Goal: Transaction & Acquisition: Purchase product/service

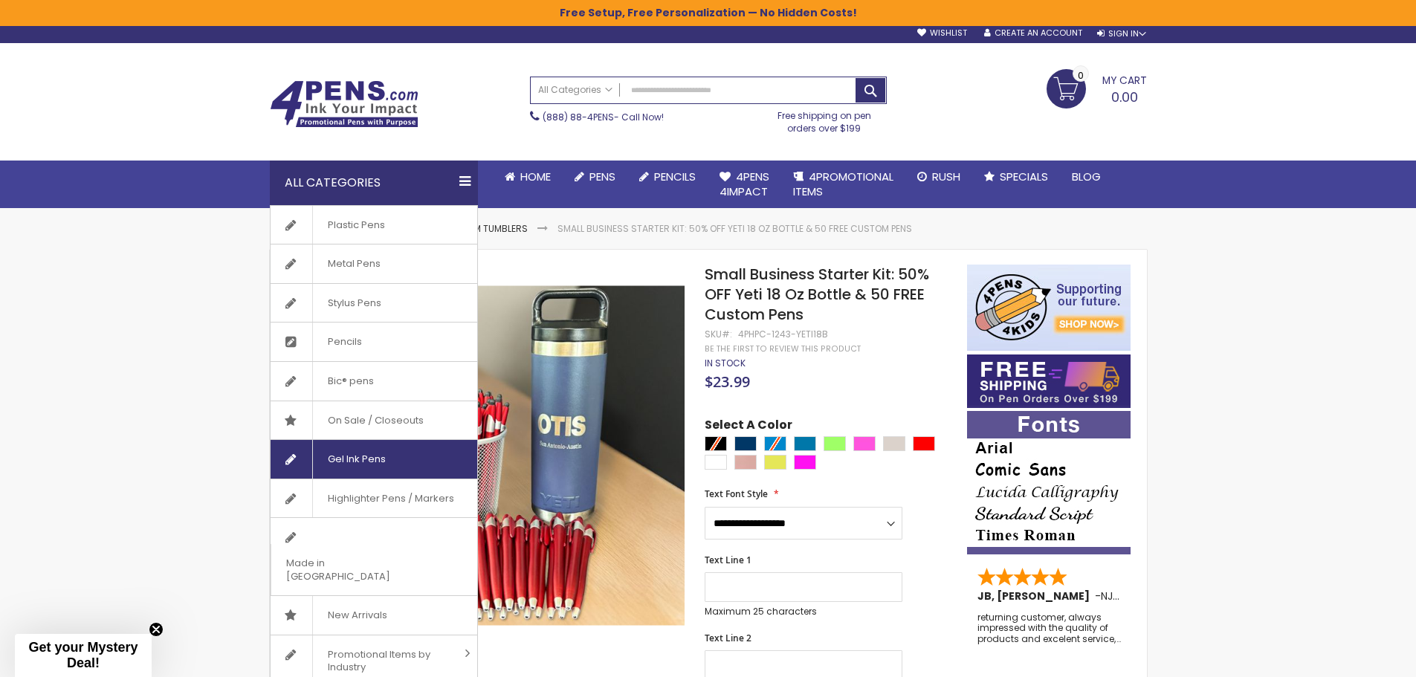
scroll to position [74, 0]
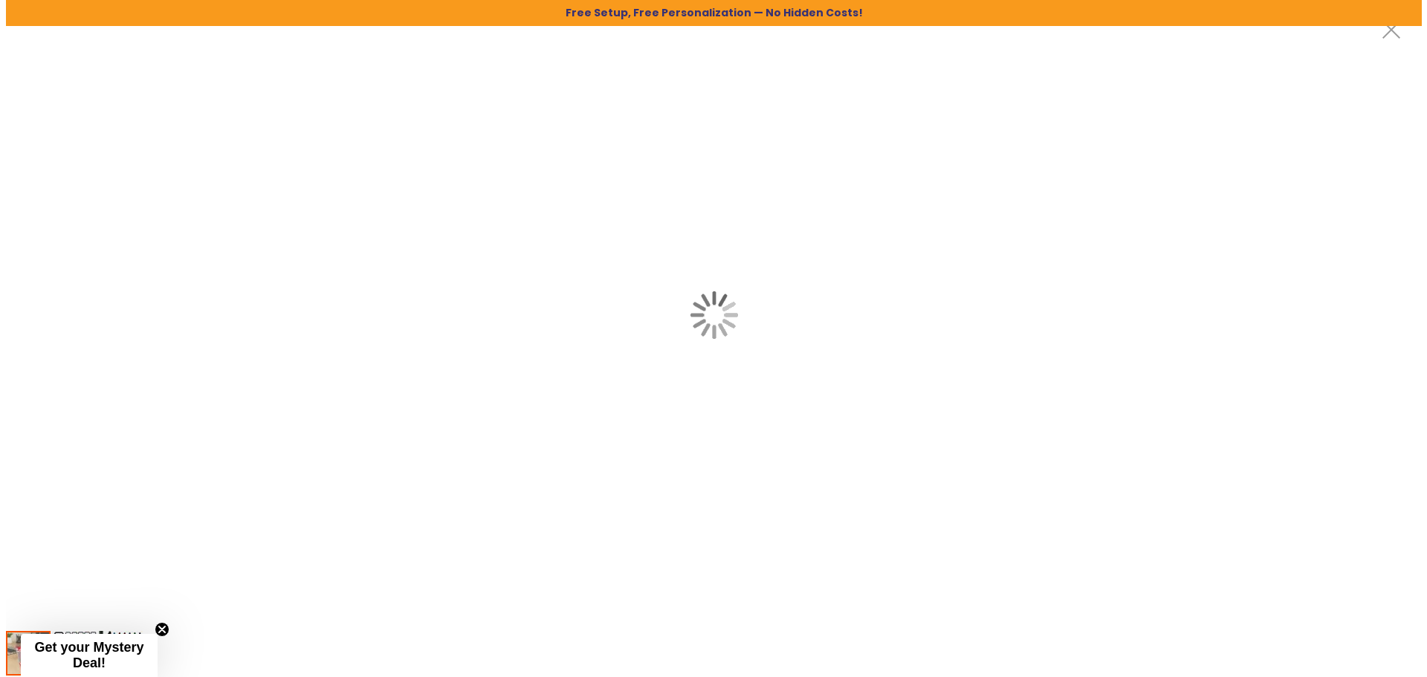
scroll to position [0, 0]
